Goal: Transaction & Acquisition: Purchase product/service

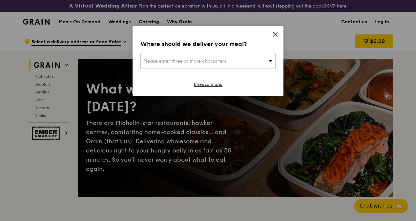
click at [277, 32] on icon at bounding box center [275, 34] width 6 height 6
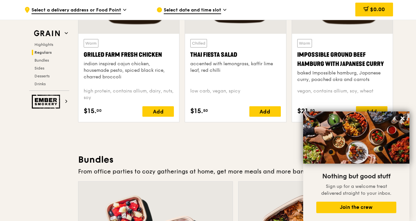
scroll to position [821, 0]
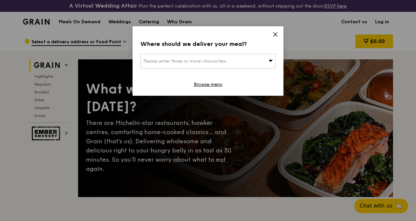
click at [273, 32] on icon at bounding box center [275, 34] width 6 height 6
